Goal: Transaction & Acquisition: Purchase product/service

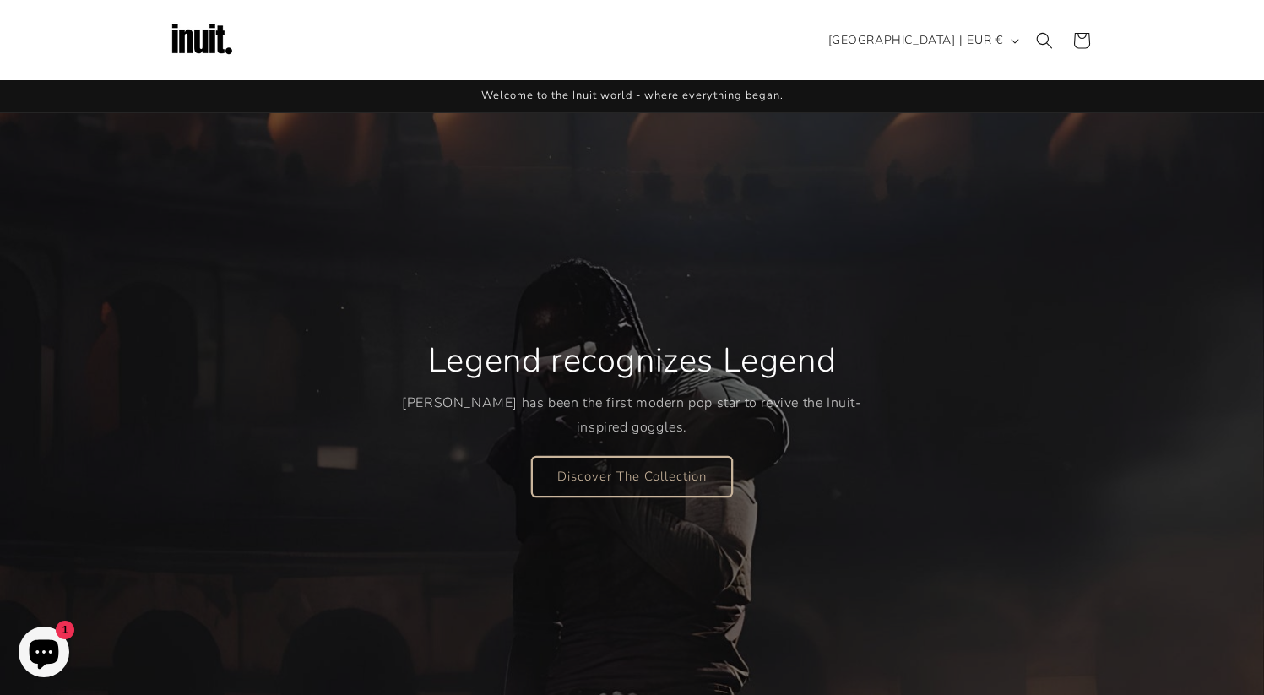
click at [589, 466] on link "Discover The Collection" at bounding box center [632, 476] width 200 height 40
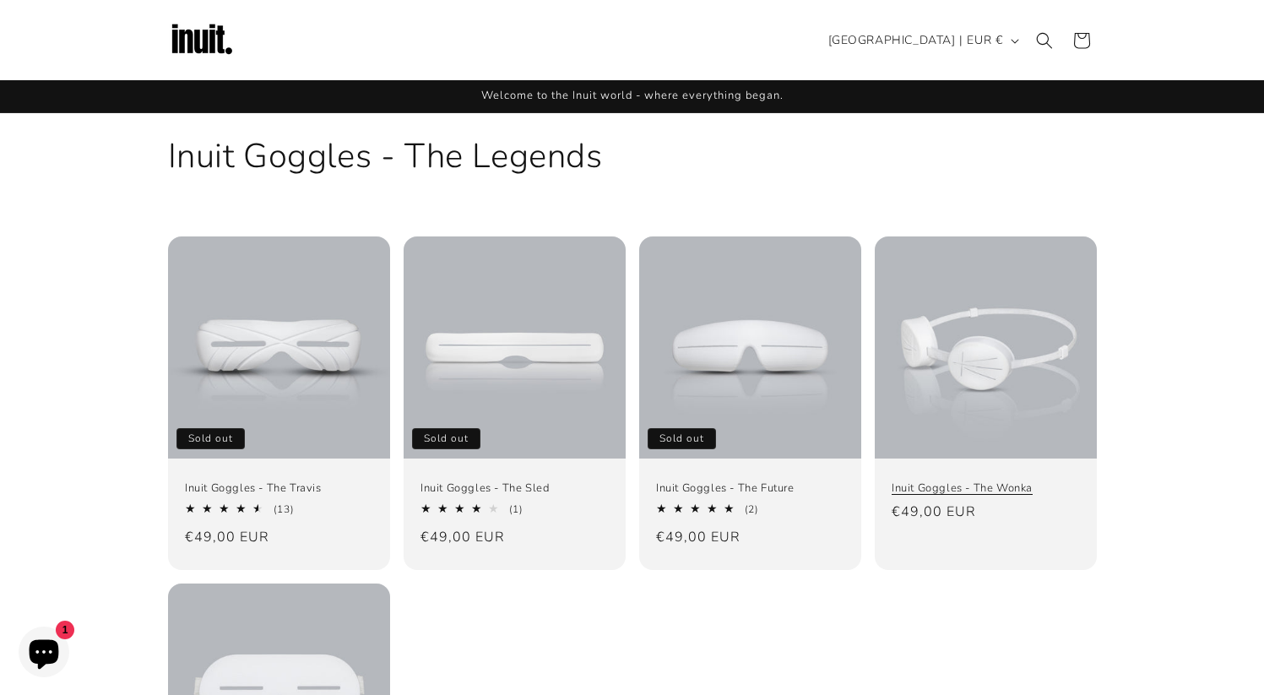
click at [980, 481] on link "Inuit Goggles - The Wonka" at bounding box center [986, 488] width 188 height 14
